Goal: Check status: Check status

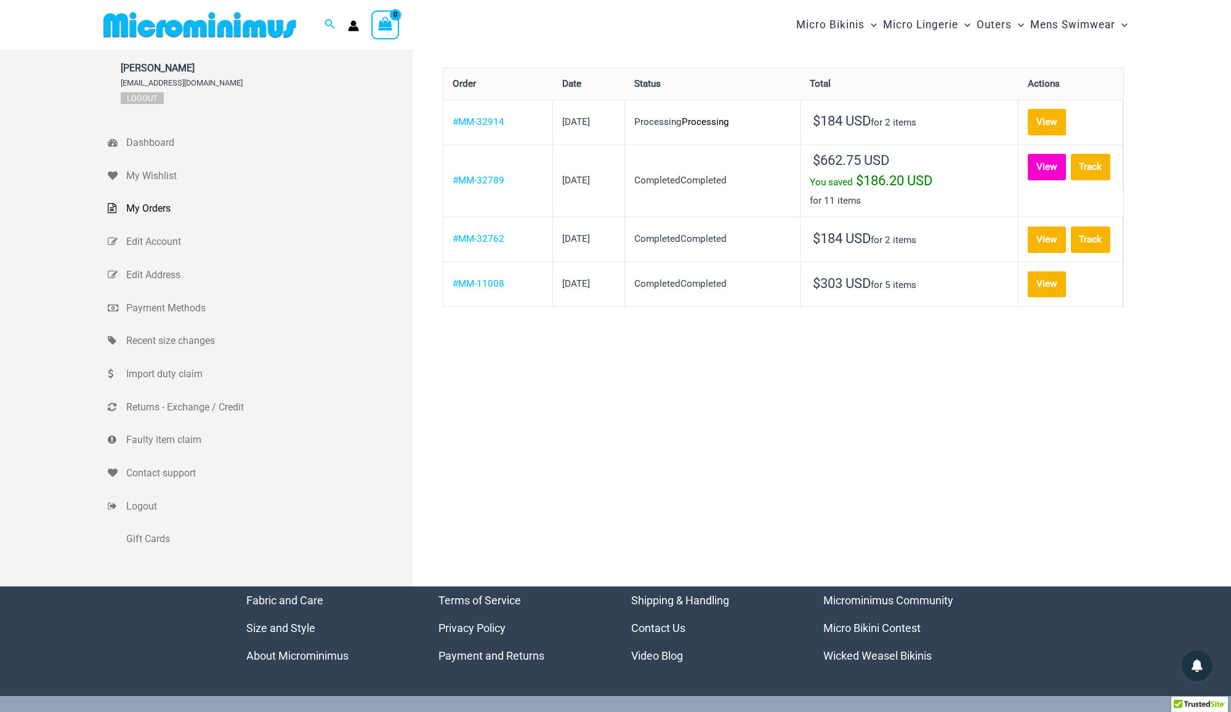
click at [1028, 180] on link "View" at bounding box center [1047, 167] width 38 height 26
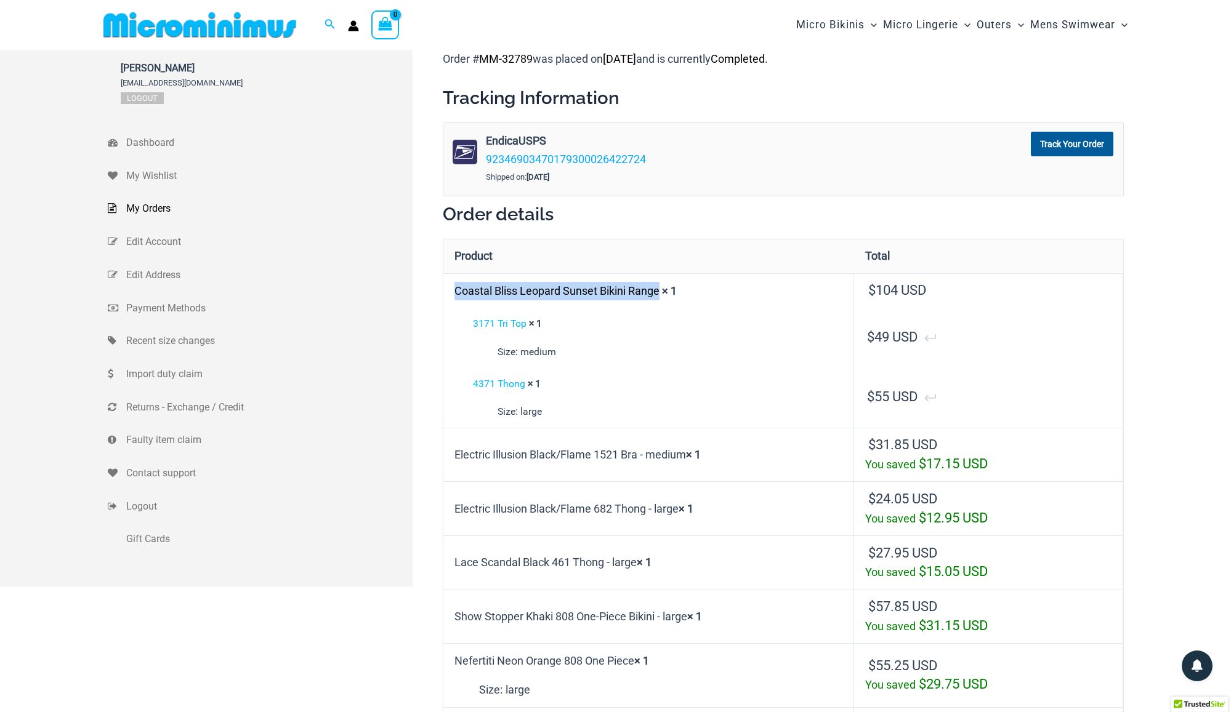
drag, startPoint x: 449, startPoint y: 288, endPoint x: 662, endPoint y: 294, distance: 213.2
click at [662, 294] on td "Coastal Bliss Leopard Sunset Bikini Range × 1" at bounding box center [648, 290] width 411 height 35
click at [539, 291] on link "Coastal Bliss Leopard Sunset Bikini Range" at bounding box center [556, 291] width 205 height 13
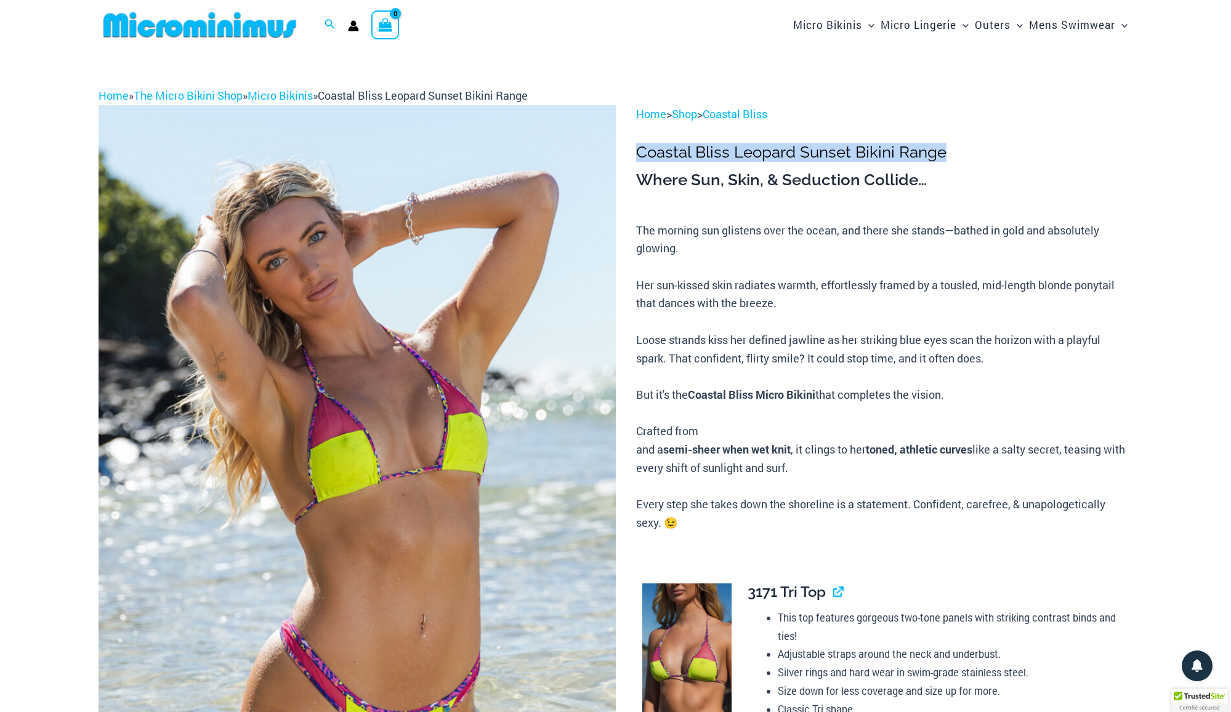
drag, startPoint x: 639, startPoint y: 146, endPoint x: 943, endPoint y: 151, distance: 304.9
click at [944, 151] on h1 "Coastal Bliss Leopard Sunset Bikini Range" at bounding box center [884, 152] width 496 height 19
copy h1 "Coastal Bliss Leopard Sunset Bikini Range"
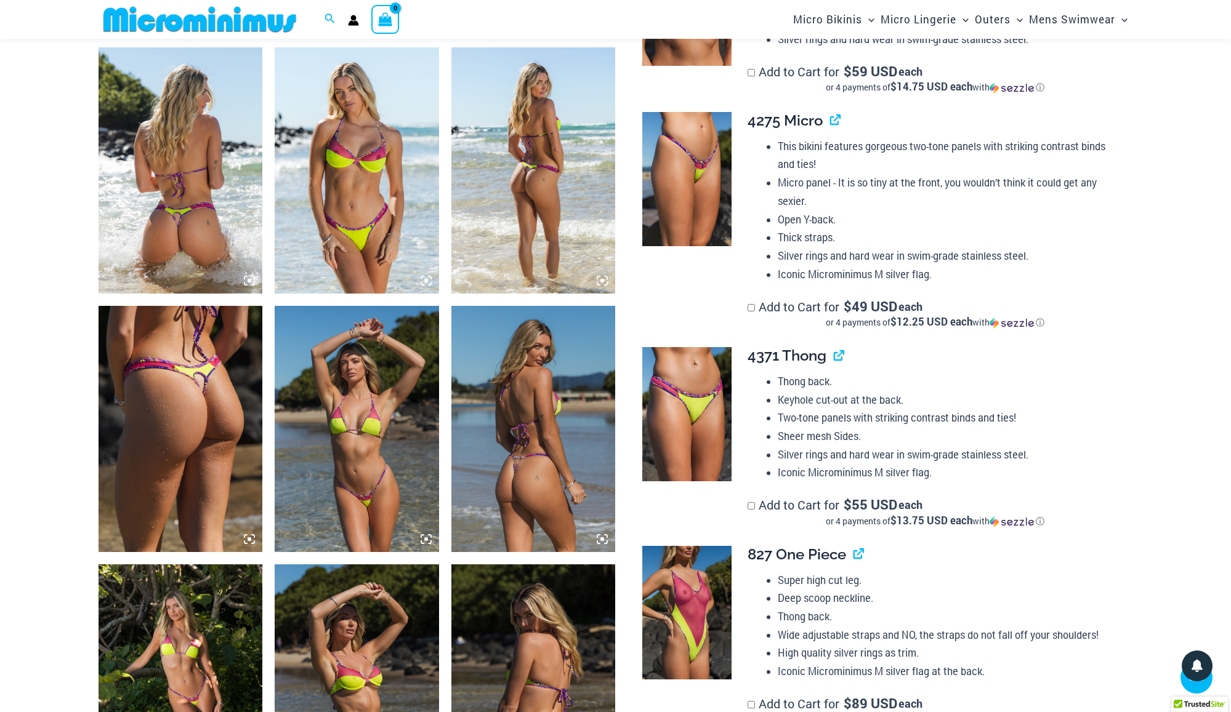
scroll to position [838, 0]
